Goal: Task Accomplishment & Management: Manage account settings

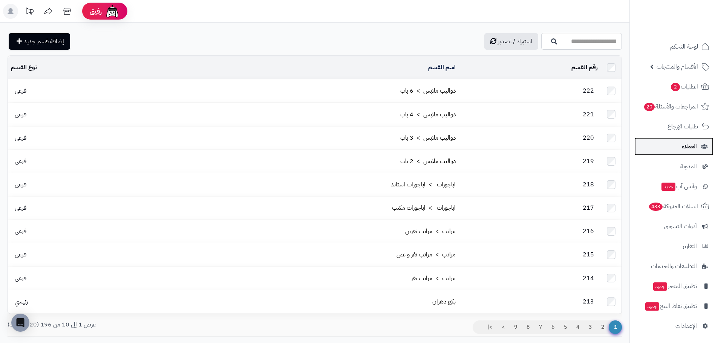
click at [695, 153] on link "العملاء" at bounding box center [673, 147] width 79 height 18
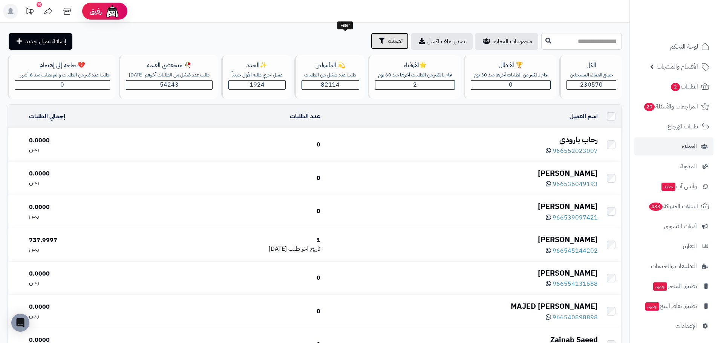
click at [388, 42] on span "تصفية" at bounding box center [395, 41] width 14 height 9
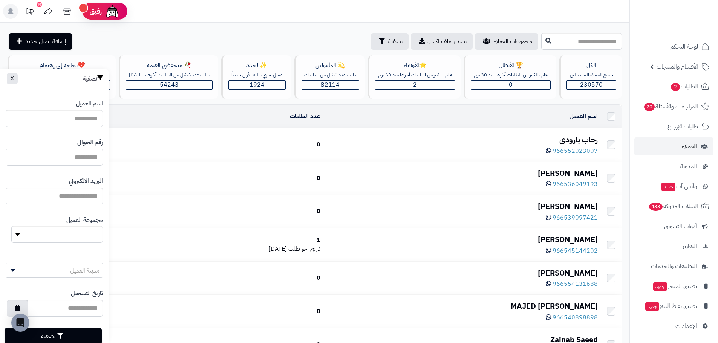
click at [87, 160] on input "اسم العميل" at bounding box center [54, 157] width 97 height 17
type input "**********"
click at [60, 339] on button "تصفية" at bounding box center [53, 336] width 97 height 17
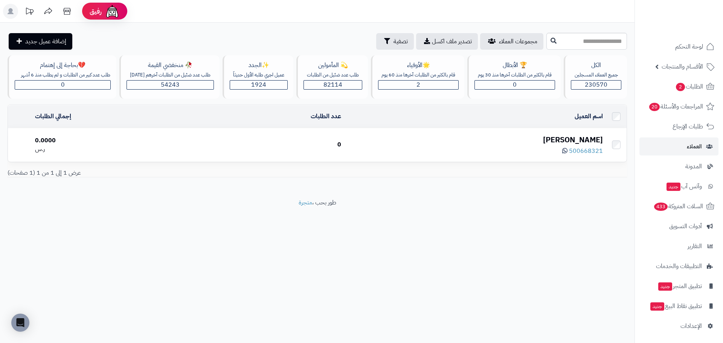
click at [587, 144] on div "[PERSON_NAME]" at bounding box center [475, 140] width 256 height 11
